Goal: Task Accomplishment & Management: Complete application form

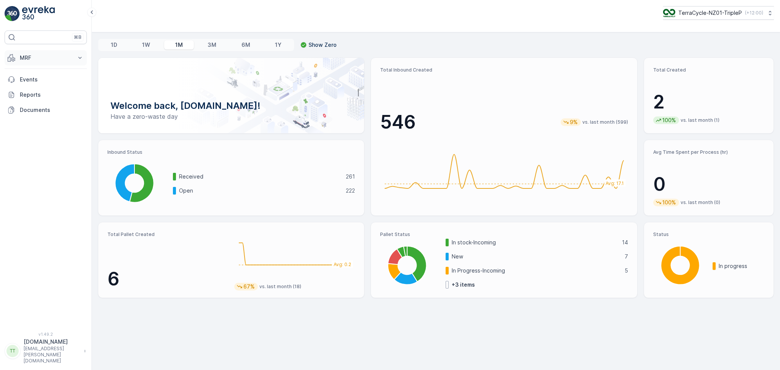
click at [68, 59] on p "MRF" at bounding box center [46, 58] width 52 height 8
click at [720, 14] on p "TerraCycle-NZ01-TripleP" at bounding box center [710, 13] width 64 height 8
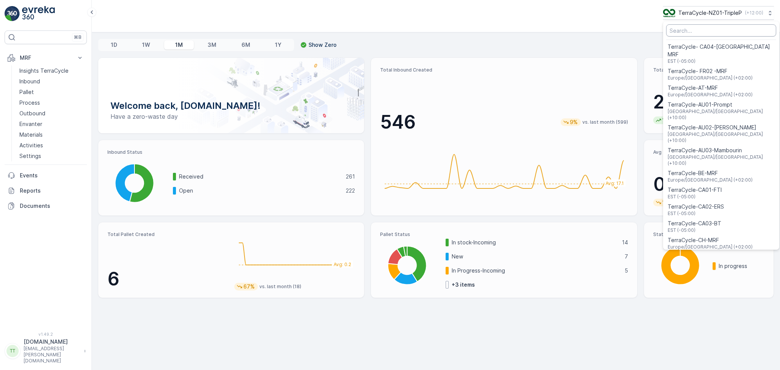
click at [704, 31] on input "Menu" at bounding box center [721, 30] width 110 height 12
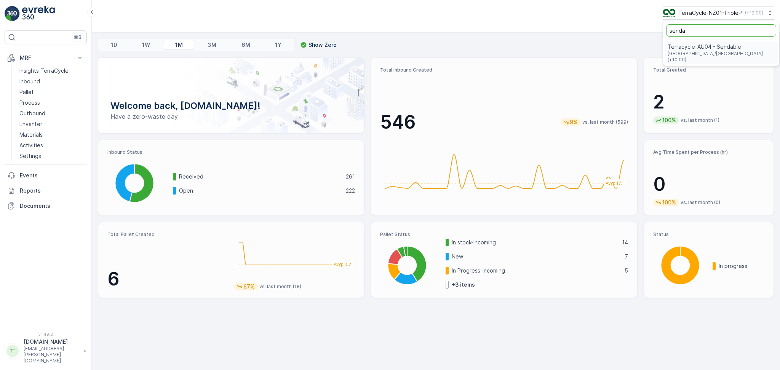
type input "senda"
click at [699, 51] on span "Australia/Sydney (+10:00)" at bounding box center [721, 57] width 107 height 12
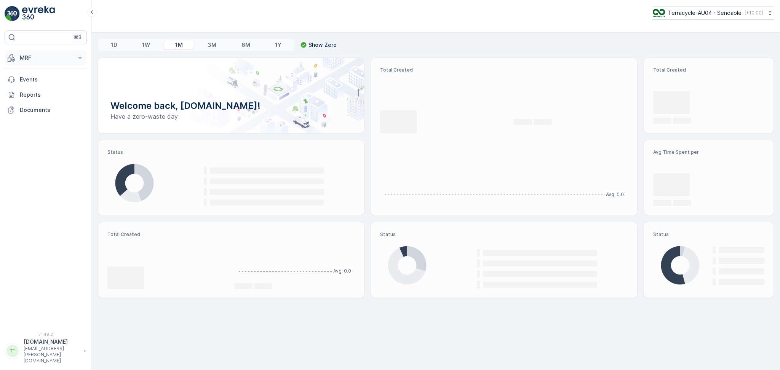
click at [18, 56] on button "MRF" at bounding box center [46, 57] width 82 height 15
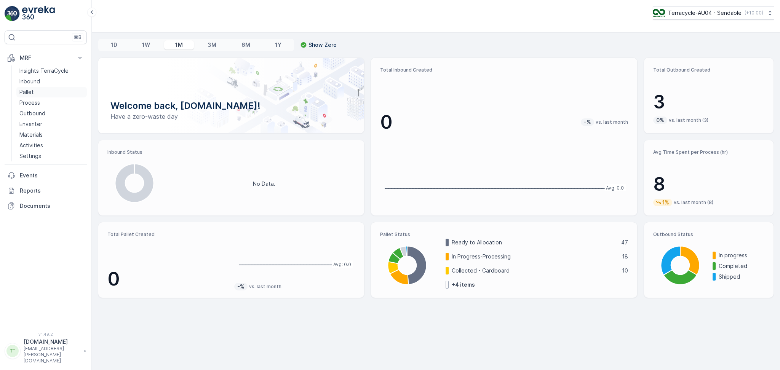
click at [35, 94] on link "Pallet" at bounding box center [51, 92] width 70 height 11
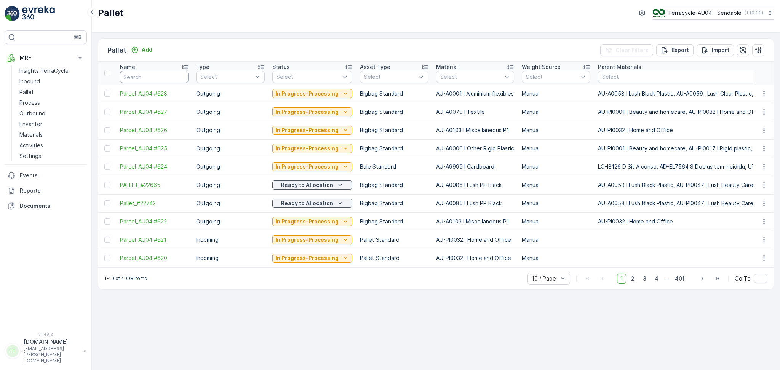
click at [127, 78] on input "text" at bounding box center [154, 77] width 69 height 12
type input "FD"
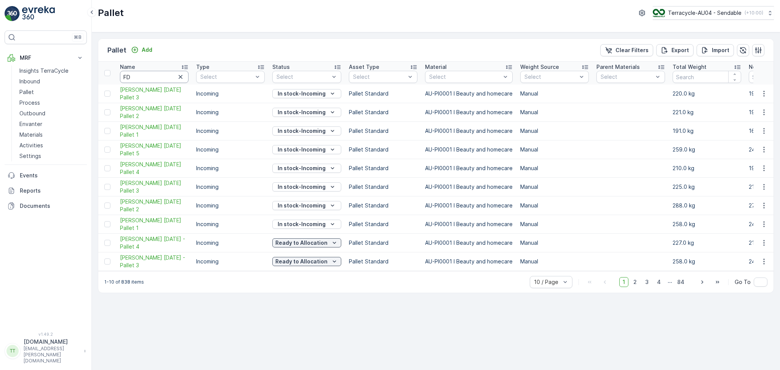
click at [143, 75] on input "FD" at bounding box center [154, 77] width 69 height 12
click at [146, 48] on p "Add" at bounding box center [147, 50] width 11 height 8
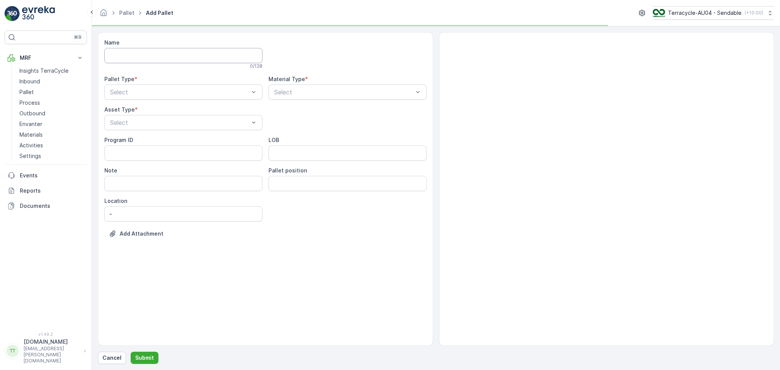
click at [143, 55] on input "Name" at bounding box center [183, 55] width 158 height 15
type input "[PERSON_NAME] [DATE] Pallet 1"
click at [161, 85] on div "Pallet Type * Select" at bounding box center [183, 89] width 158 height 24
click at [160, 88] on div "Select" at bounding box center [183, 93] width 158 height 15
click at [146, 115] on div "Incoming" at bounding box center [183, 112] width 149 height 7
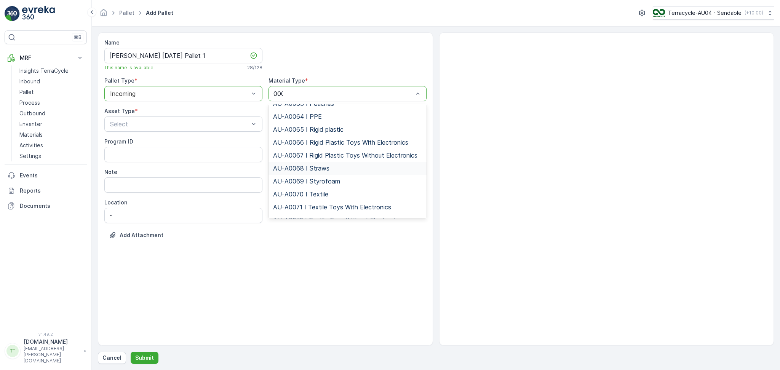
scroll to position [266, 0]
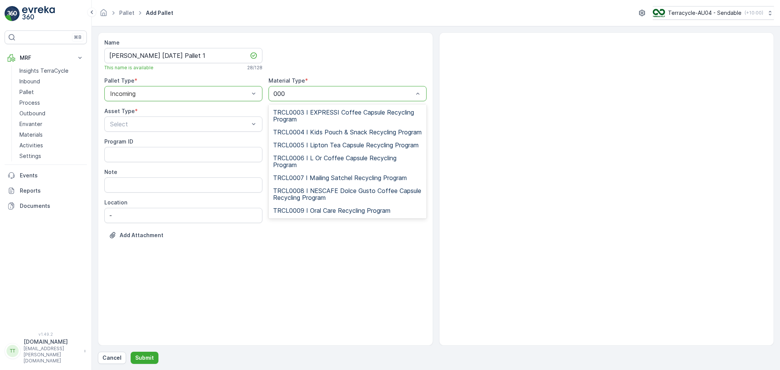
type input "0001"
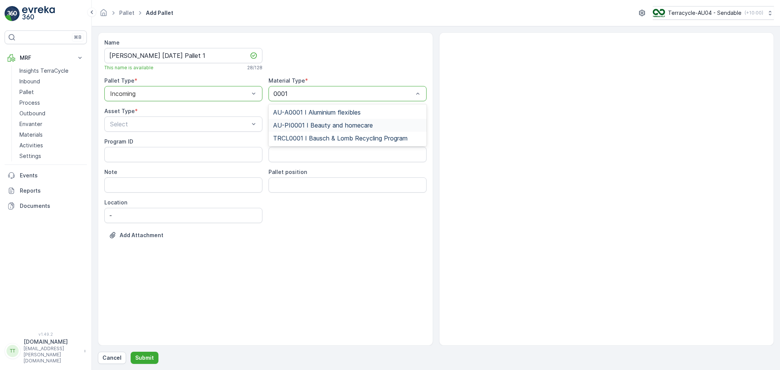
click at [312, 130] on div "AU-PI0001 I Beauty and homecare" at bounding box center [348, 125] width 158 height 13
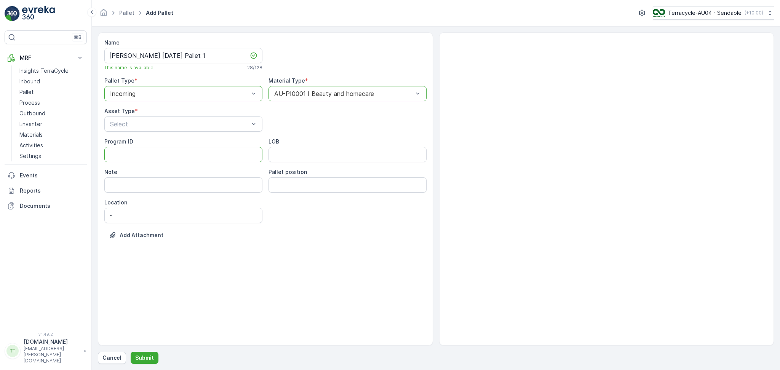
click at [144, 153] on ID "Program ID" at bounding box center [183, 154] width 158 height 15
type ID "1252"
click at [300, 160] on input "LOB" at bounding box center [348, 154] width 158 height 15
type input "FD"
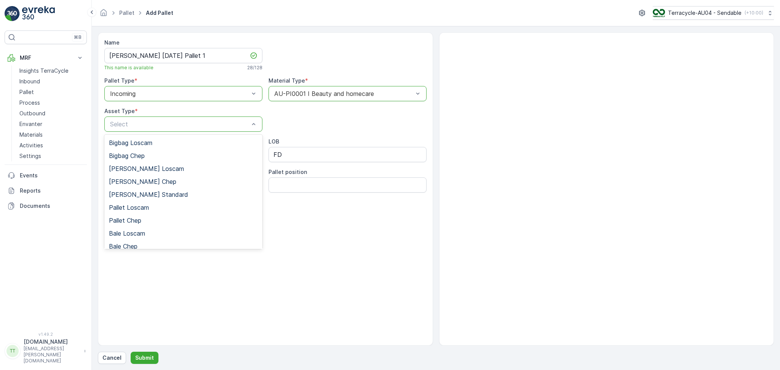
scroll to position [70, 0]
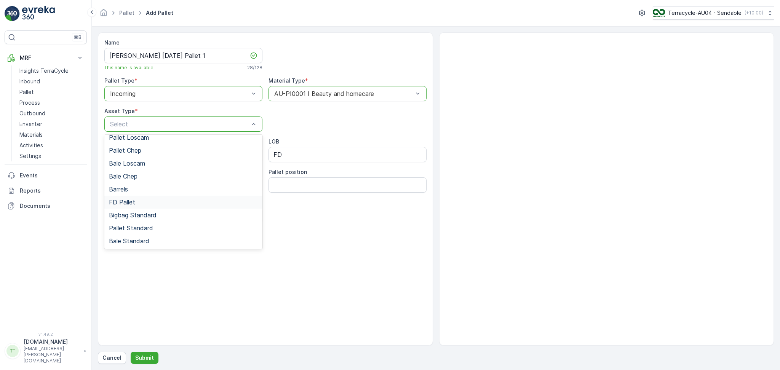
click at [138, 204] on div "FD Pallet" at bounding box center [183, 202] width 149 height 7
click at [155, 249] on div "Add Attachment" at bounding box center [265, 239] width 322 height 21
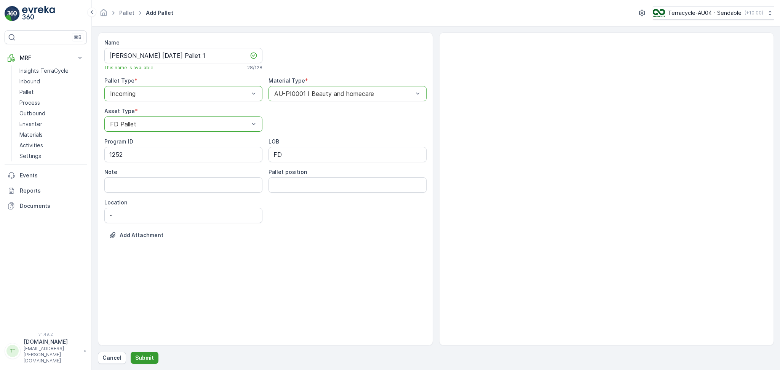
click at [133, 355] on button "Submit" at bounding box center [145, 358] width 28 height 12
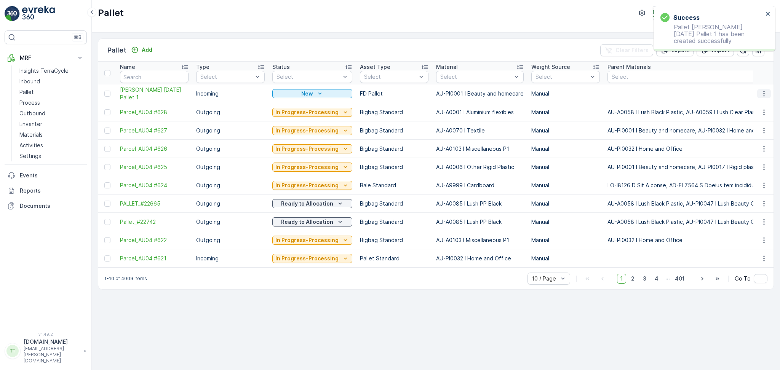
click at [764, 95] on icon "button" at bounding box center [765, 94] width 8 height 8
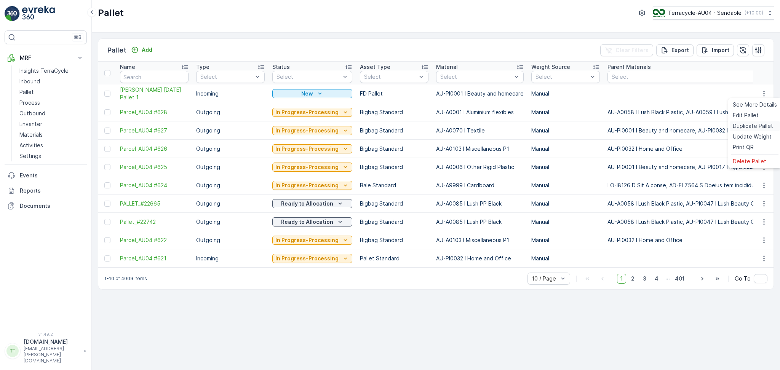
click at [747, 128] on span "Duplicate Pallet" at bounding box center [753, 126] width 40 height 8
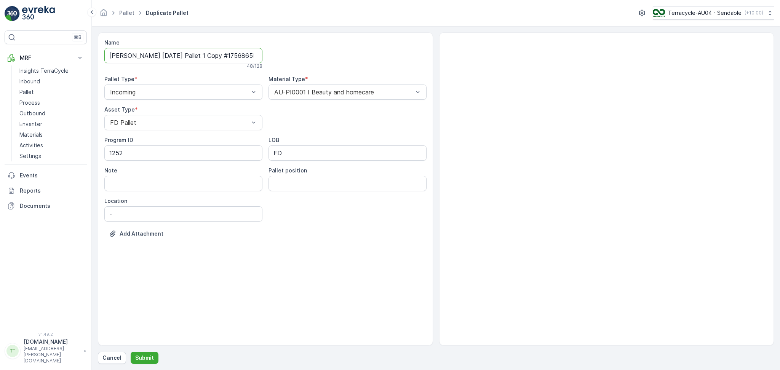
drag, startPoint x: 210, startPoint y: 56, endPoint x: 314, endPoint y: 57, distance: 104.4
click at [311, 57] on div "Name [PERSON_NAME] [DATE] Pallet 1 Copy #1756865562877 48 / 128 Pallet Type * I…" at bounding box center [265, 144] width 322 height 210
type input "[PERSON_NAME] [DATE] Pallet 2"
click at [140, 356] on p "Submit" at bounding box center [144, 358] width 19 height 8
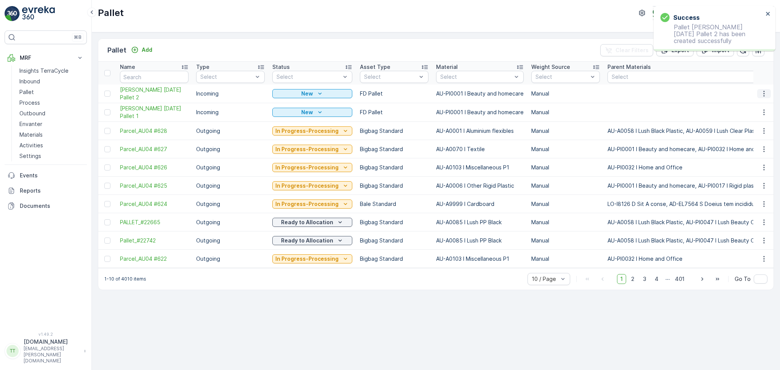
click at [764, 95] on icon "button" at bounding box center [764, 94] width 1 height 6
click at [751, 128] on span "Duplicate Pallet" at bounding box center [753, 126] width 40 height 8
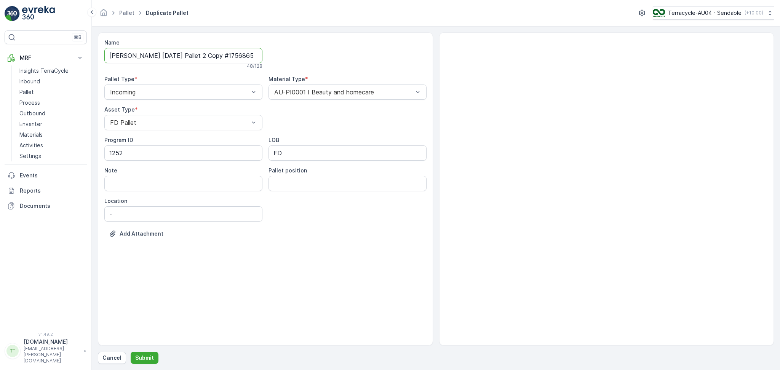
scroll to position [0, 13]
drag, startPoint x: 194, startPoint y: 56, endPoint x: 345, endPoint y: 58, distance: 150.9
click at [345, 58] on div "Name [PERSON_NAME] [DATE] Pallet 2 Copy #1756865573977 48 / 128 Pallet Type * I…" at bounding box center [265, 144] width 322 height 210
type input "[PERSON_NAME] [DATE] Pallet 3"
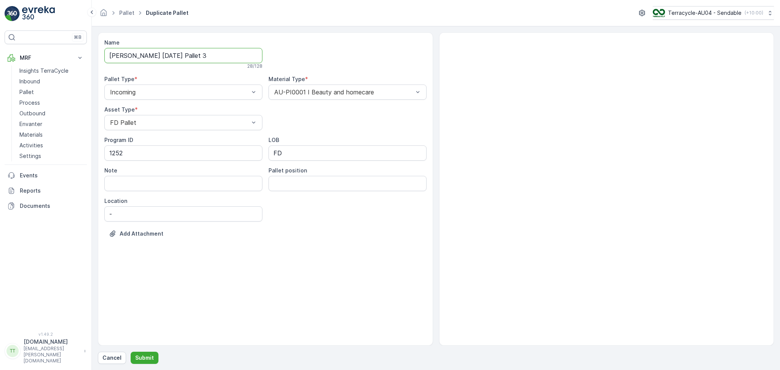
click at [190, 313] on div "Name [PERSON_NAME] [DATE] Pallet 3 28 / 128 Pallet Type * Incoming Material Typ…" at bounding box center [265, 189] width 335 height 314
click at [141, 356] on p "Submit" at bounding box center [144, 358] width 19 height 8
